Goal: Task Accomplishment & Management: Use online tool/utility

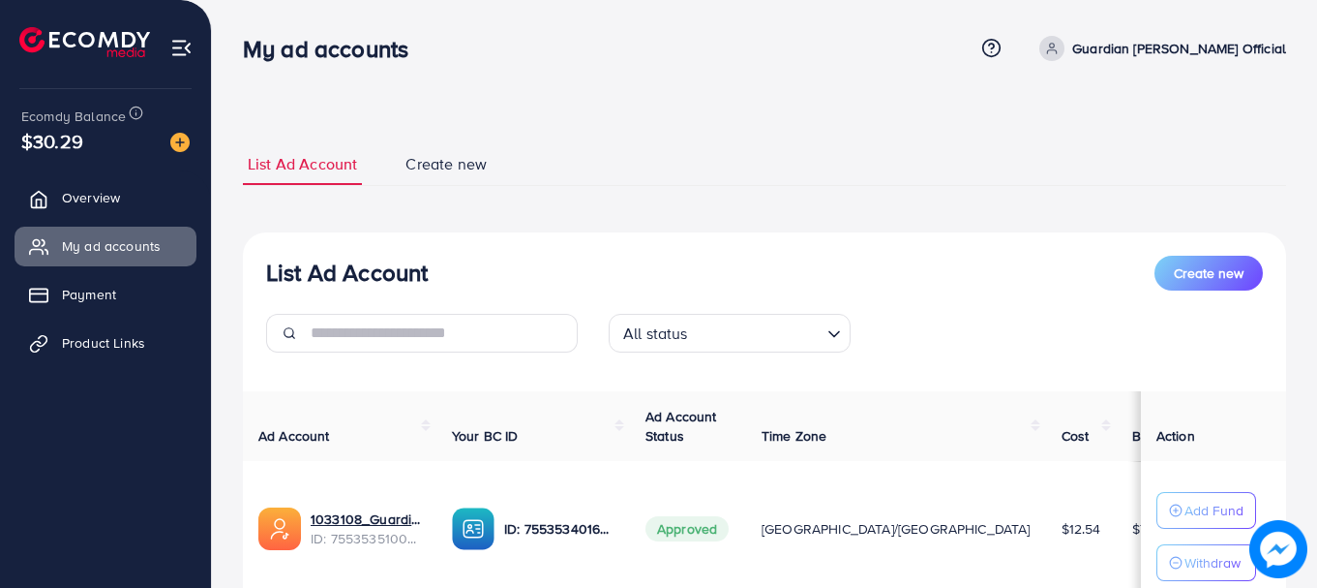
click at [119, 335] on span "Product Links" at bounding box center [103, 342] width 83 height 19
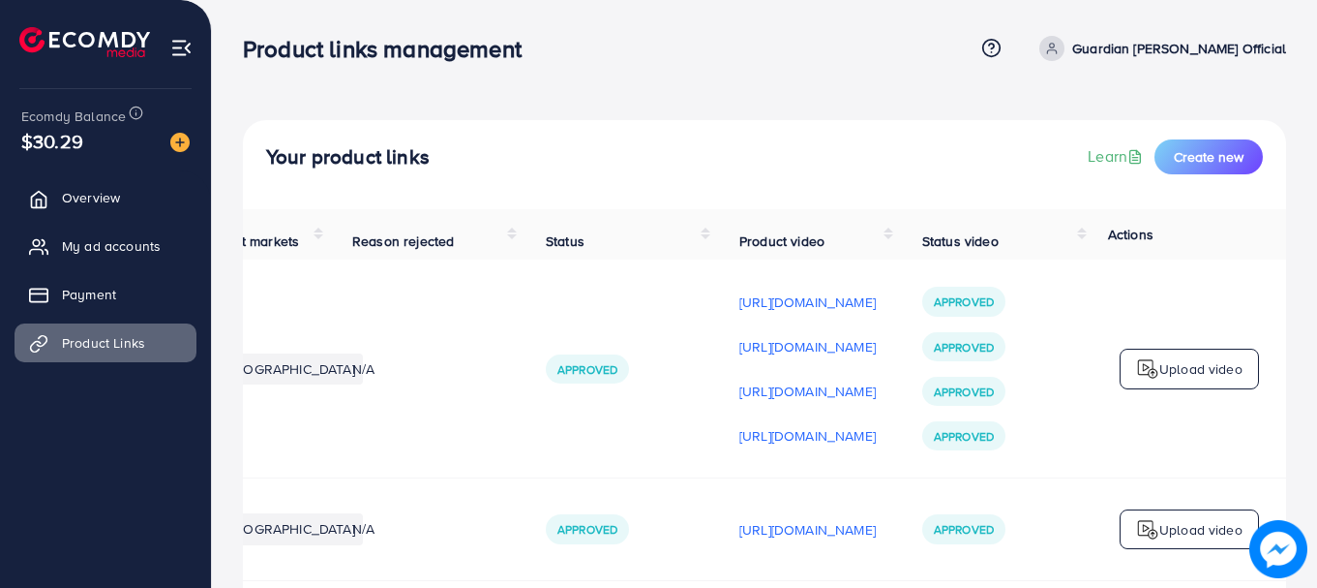
scroll to position [0, 490]
click at [1190, 378] on p "Upload video" at bounding box center [1201, 368] width 83 height 23
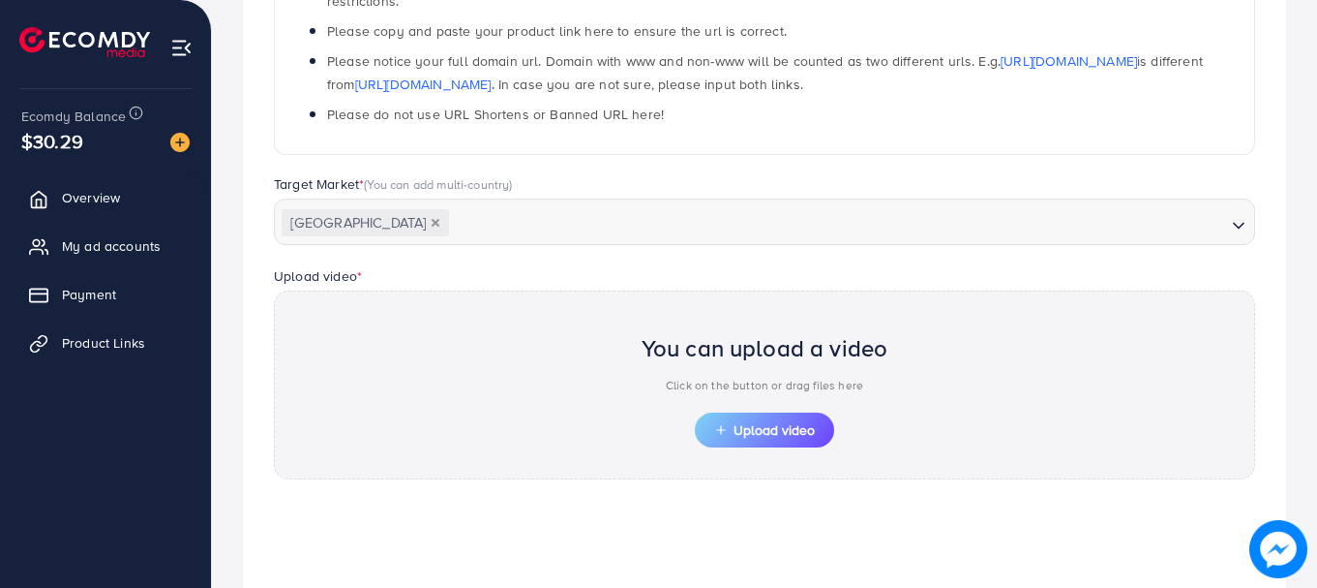
scroll to position [501, 0]
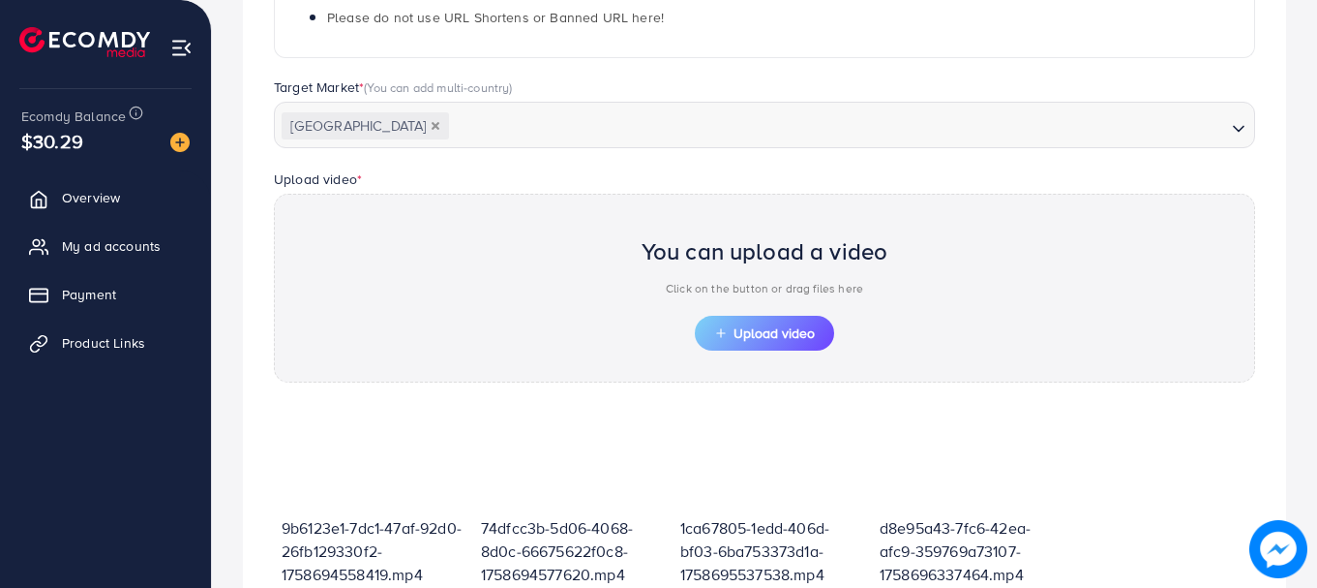
click at [793, 350] on div "You can upload a video Click on the button or drag files here Upload video" at bounding box center [765, 288] width 982 height 189
click at [789, 337] on span "Upload video" at bounding box center [764, 333] width 101 height 14
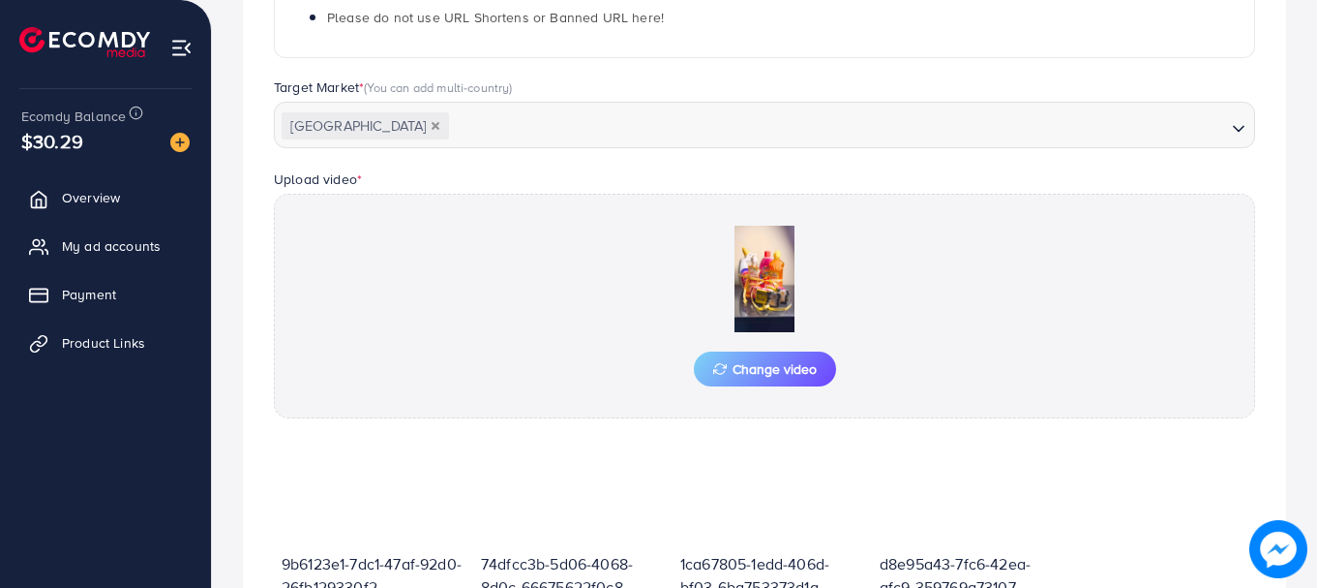
scroll to position [744, 0]
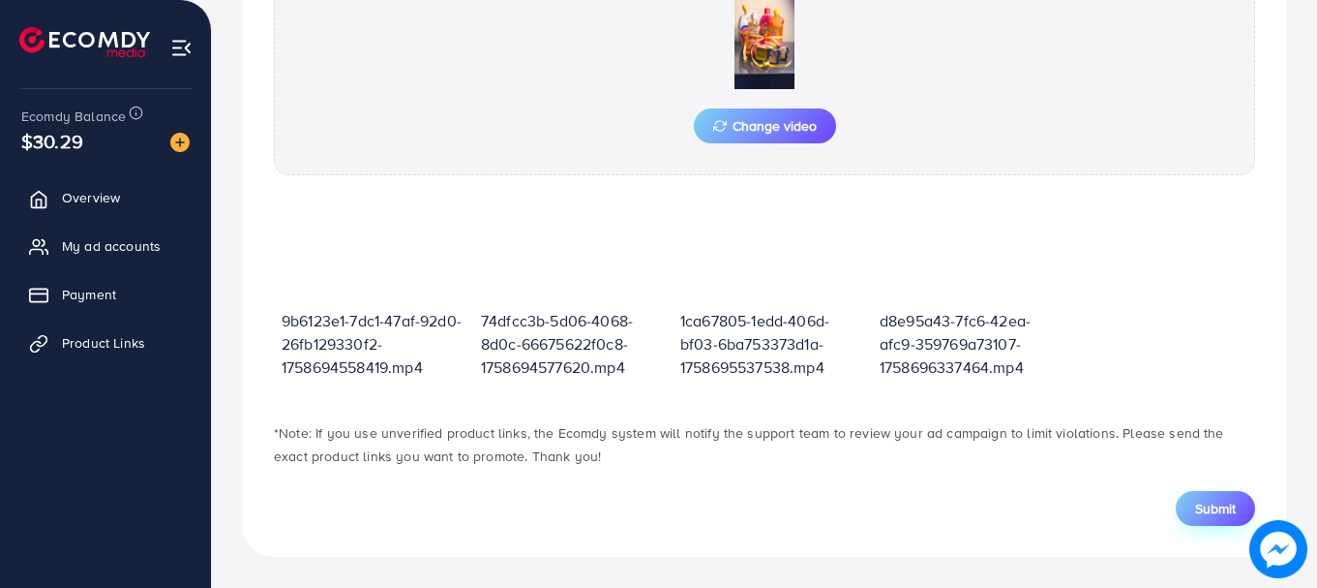
click at [1205, 510] on span "Submit" at bounding box center [1215, 508] width 41 height 19
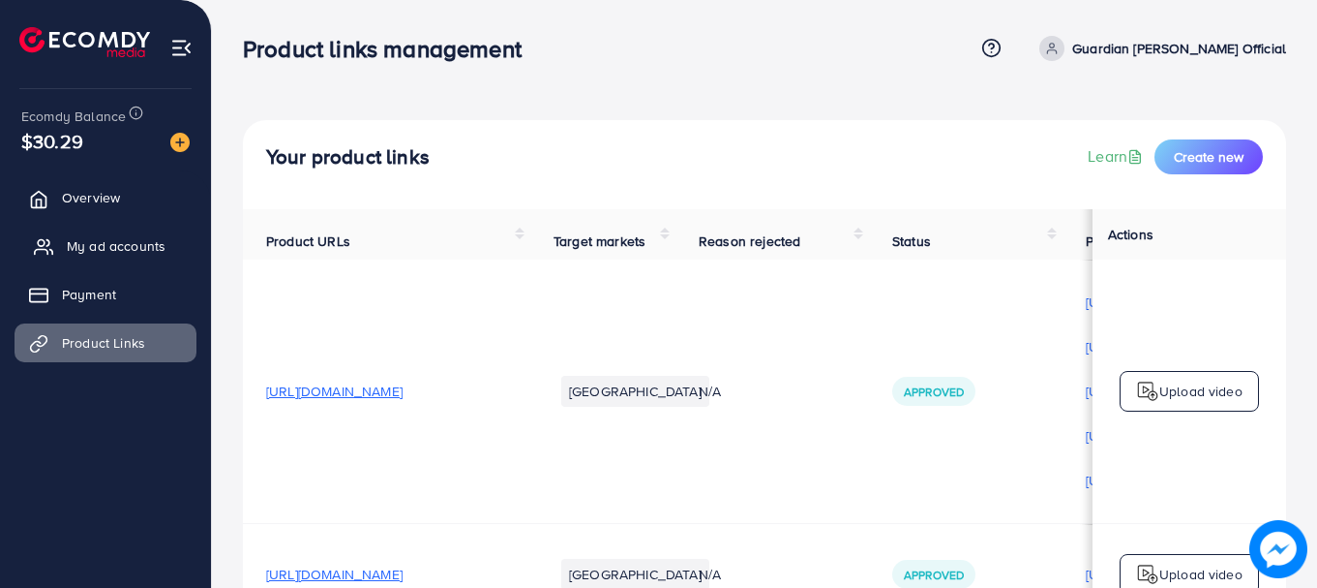
click at [146, 248] on span "My ad accounts" at bounding box center [116, 245] width 99 height 19
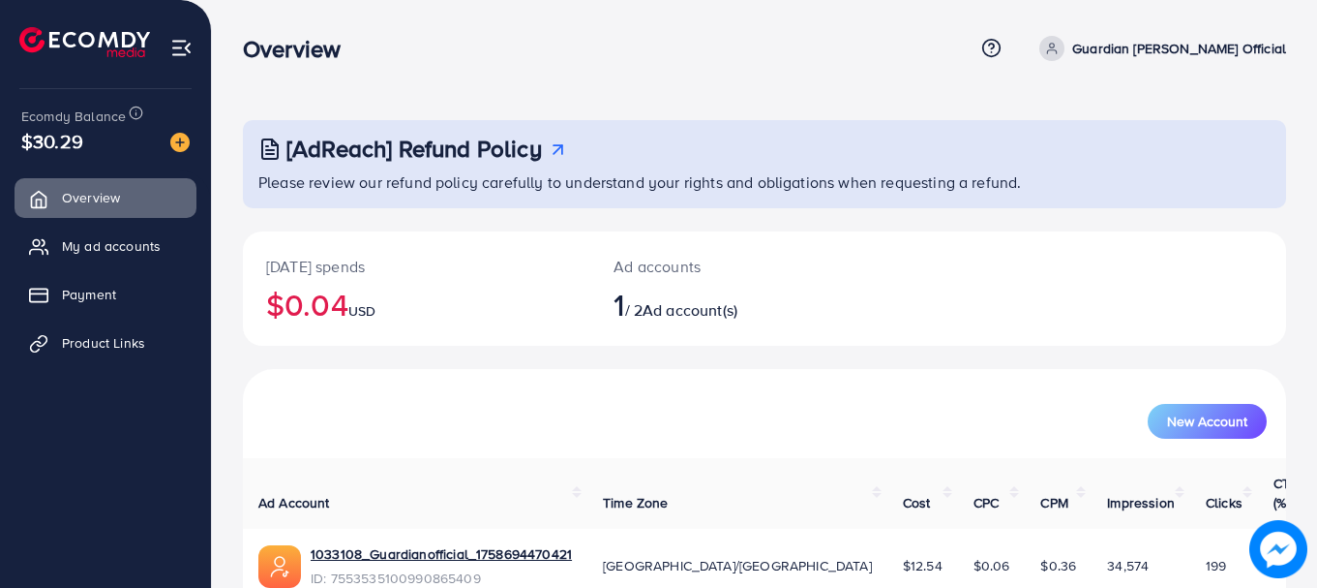
scroll to position [78, 0]
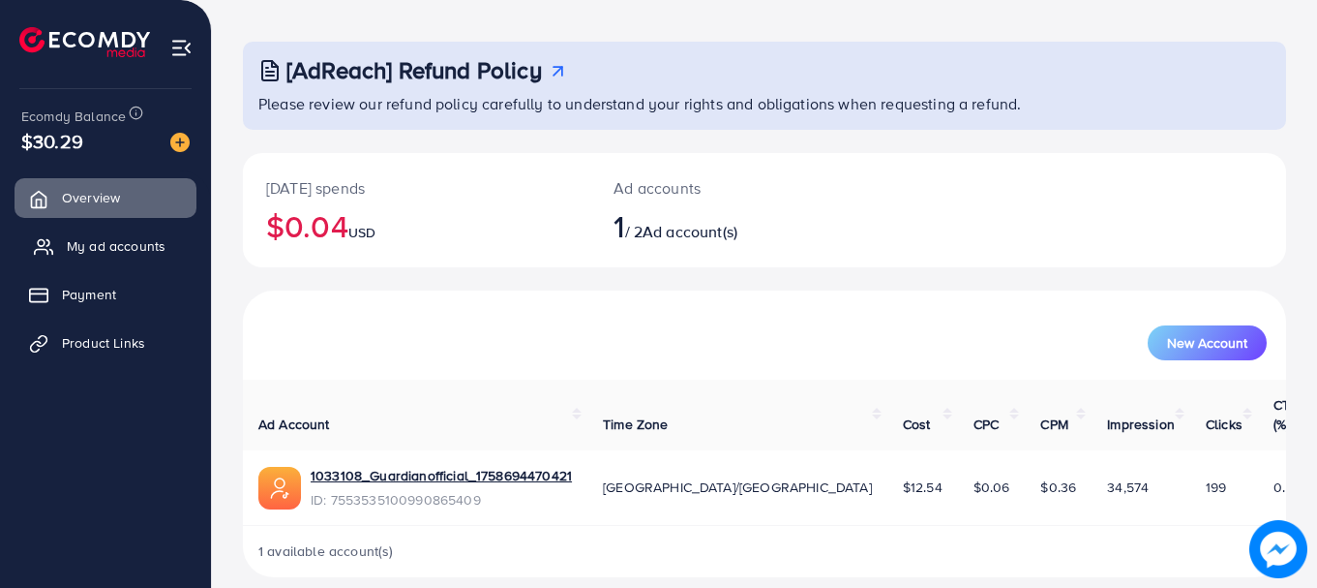
click at [136, 252] on span "My ad accounts" at bounding box center [116, 245] width 99 height 19
